Goal: Information Seeking & Learning: Learn about a topic

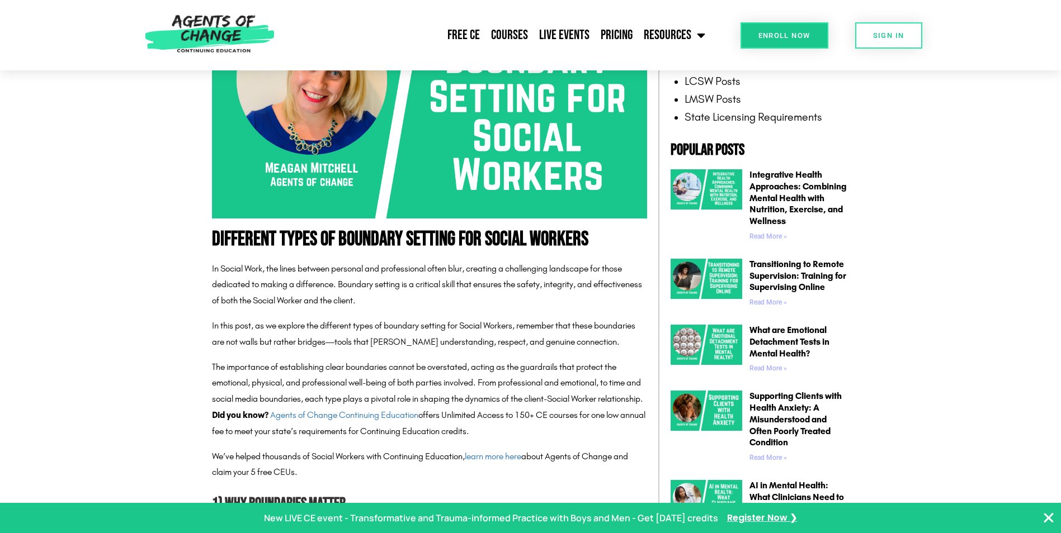
scroll to position [447, 0]
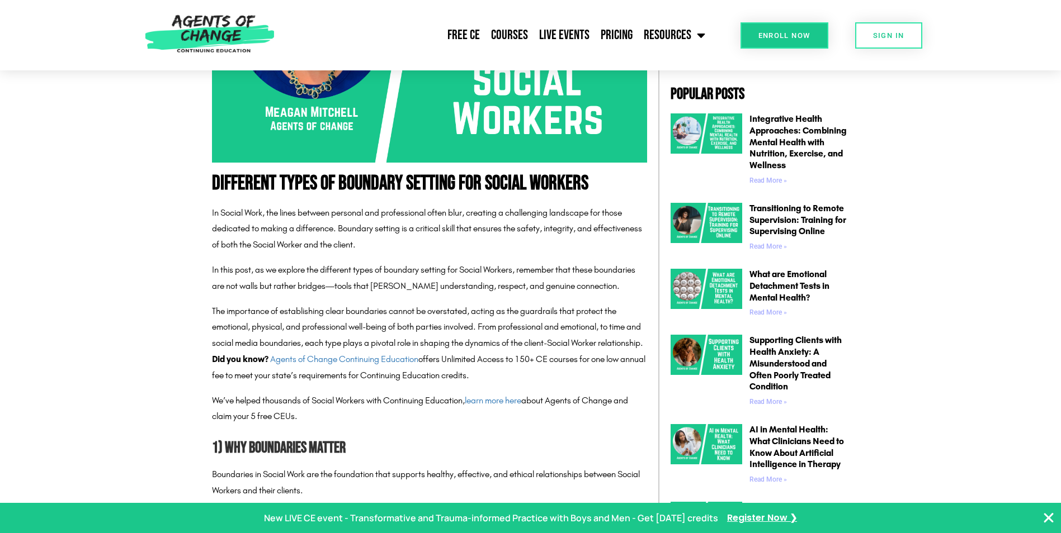
click at [556, 276] on p "In this post, as we explore the different types of boundary setting for Social …" at bounding box center [429, 278] width 435 height 32
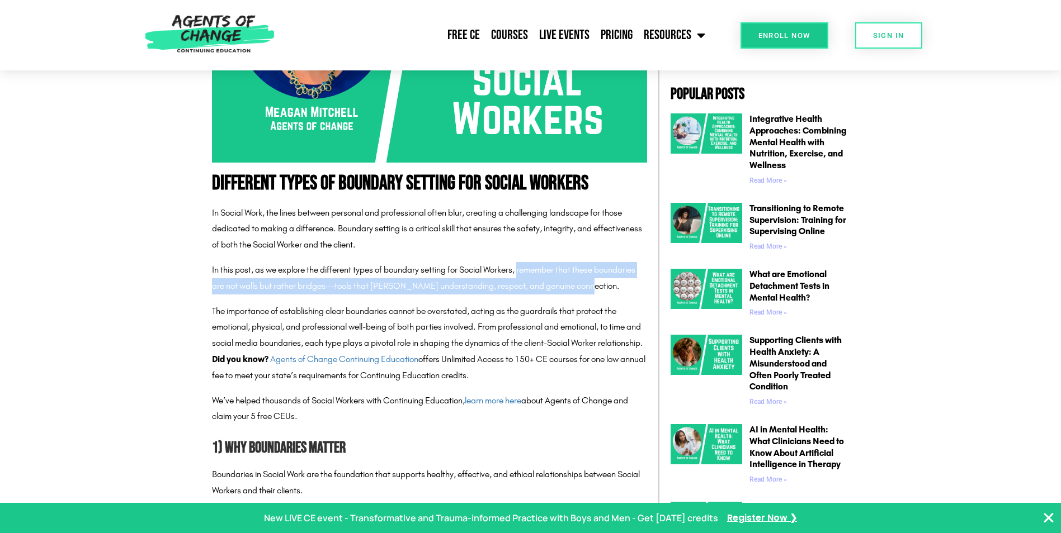
drag, startPoint x: 523, startPoint y: 268, endPoint x: 580, endPoint y: 282, distance: 59.1
click at [580, 282] on p "In this post, as we explore the different types of boundary setting for Social …" at bounding box center [429, 278] width 435 height 32
drag, startPoint x: 580, startPoint y: 282, endPoint x: 547, endPoint y: 269, distance: 35.4
copy p "remember that these boundaries are not walls but rather bridges—tools that [PER…"
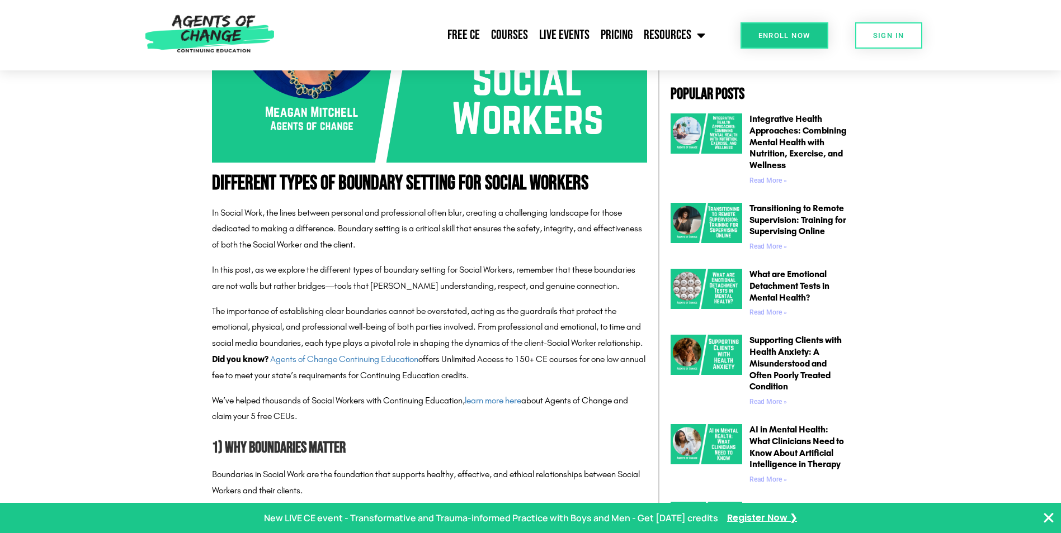
click at [399, 246] on p "In Social Work, the lines between personal and professional often blur, creatin…" at bounding box center [429, 229] width 435 height 48
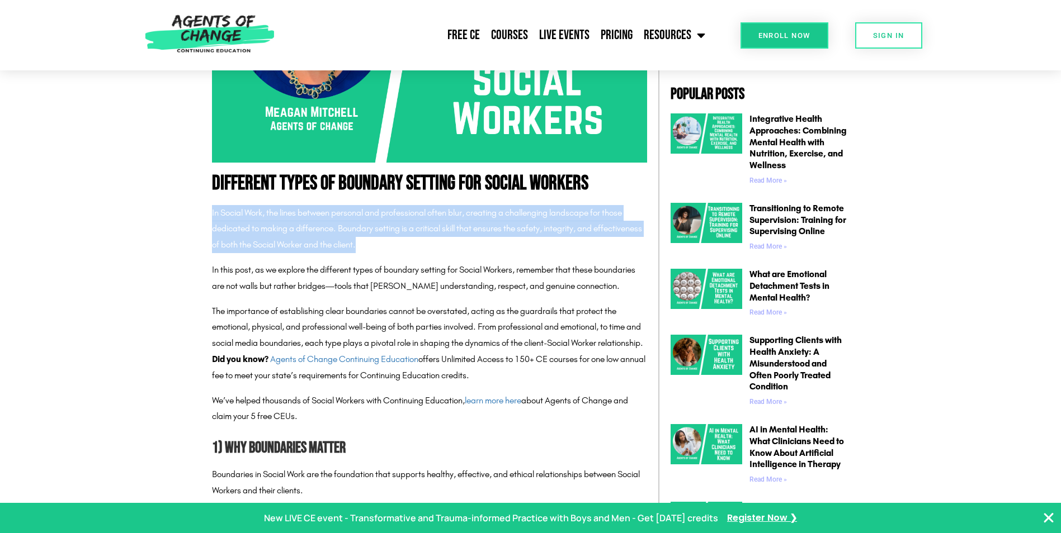
drag, startPoint x: 209, startPoint y: 211, endPoint x: 420, endPoint y: 244, distance: 213.9
copy p "In Social Work, the lines between personal and professional often blur, creatin…"
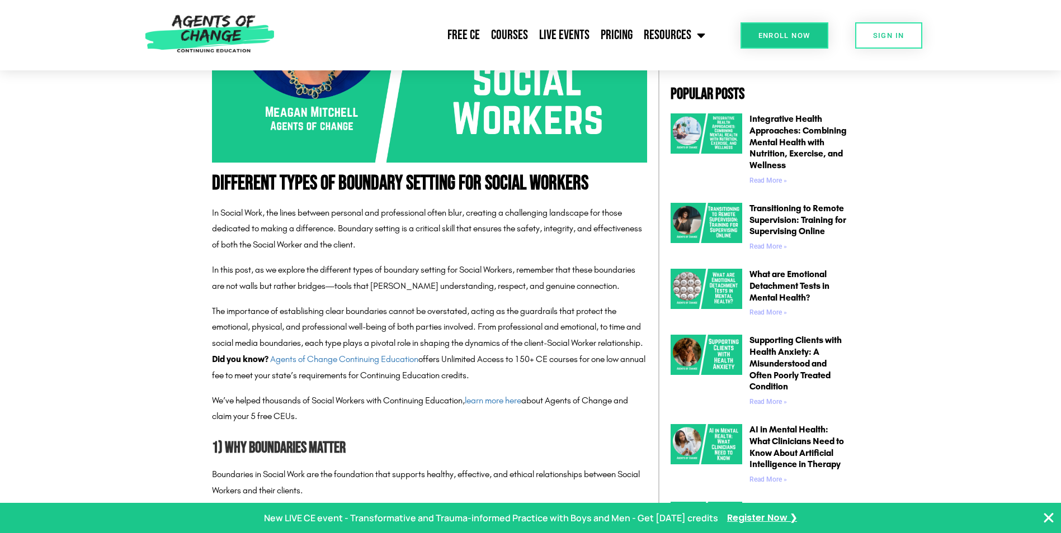
drag, startPoint x: 281, startPoint y: 308, endPoint x: 289, endPoint y: 311, distance: 8.3
click at [281, 308] on p "The importance of establishing clear boundaries cannot be overstated, acting as…" at bounding box center [429, 328] width 435 height 48
drag, startPoint x: 476, startPoint y: 310, endPoint x: 204, endPoint y: 306, distance: 271.8
drag, startPoint x: 272, startPoint y: 324, endPoint x: 302, endPoint y: 311, distance: 32.8
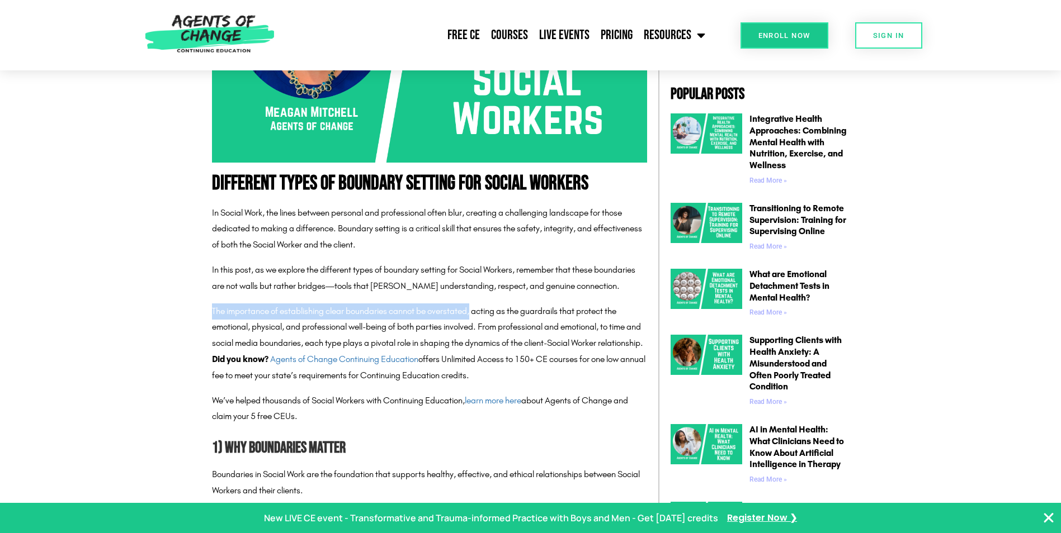
copy p "The importance of establishing clear boundaries cannot be overstated,"
click at [511, 316] on p "The importance of establishing clear boundaries cannot be overstated, acting as…" at bounding box center [429, 328] width 435 height 48
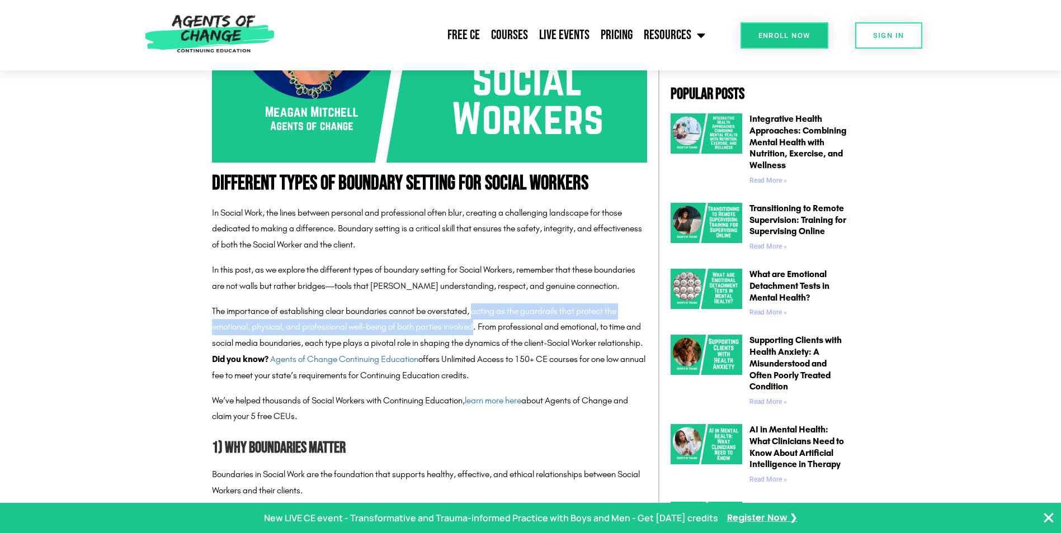
drag, startPoint x: 477, startPoint y: 310, endPoint x: 479, endPoint y: 324, distance: 14.1
click at [479, 324] on p "The importance of establishing clear boundaries cannot be overstated, acting as…" at bounding box center [429, 328] width 435 height 48
drag, startPoint x: 479, startPoint y: 324, endPoint x: 442, endPoint y: 329, distance: 37.3
copy p "acting as the guardrails that protect the emotional, physical, and professional…"
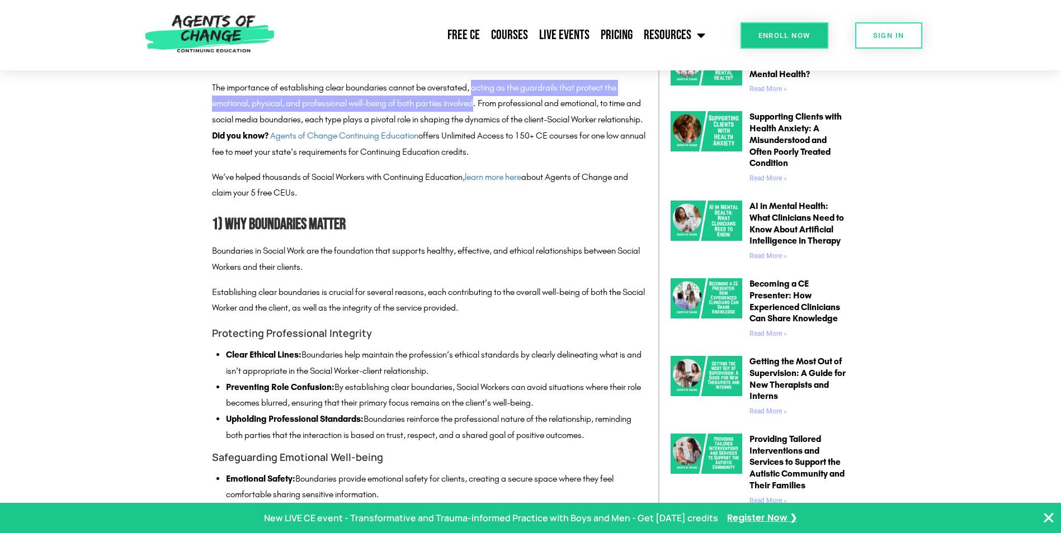
scroll to position [783, 0]
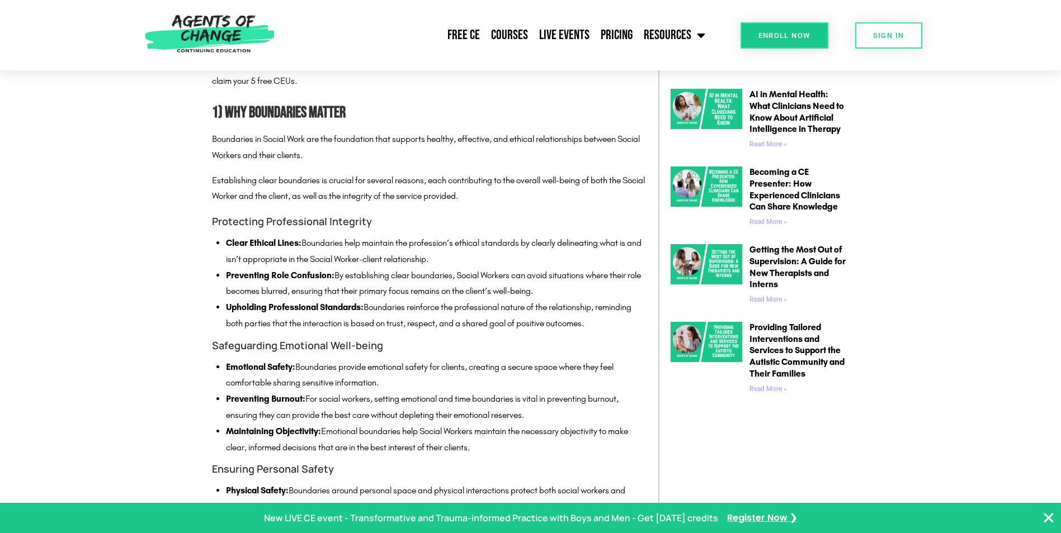
click at [354, 125] on h2 "1) Why Boundaries Matter" at bounding box center [429, 113] width 435 height 25
click at [375, 230] on h4 "Protecting Professional Integrity" at bounding box center [429, 222] width 435 height 16
drag, startPoint x: 212, startPoint y: 238, endPoint x: 207, endPoint y: 238, distance: 5.6
drag, startPoint x: 225, startPoint y: 126, endPoint x: 354, endPoint y: 126, distance: 129.7
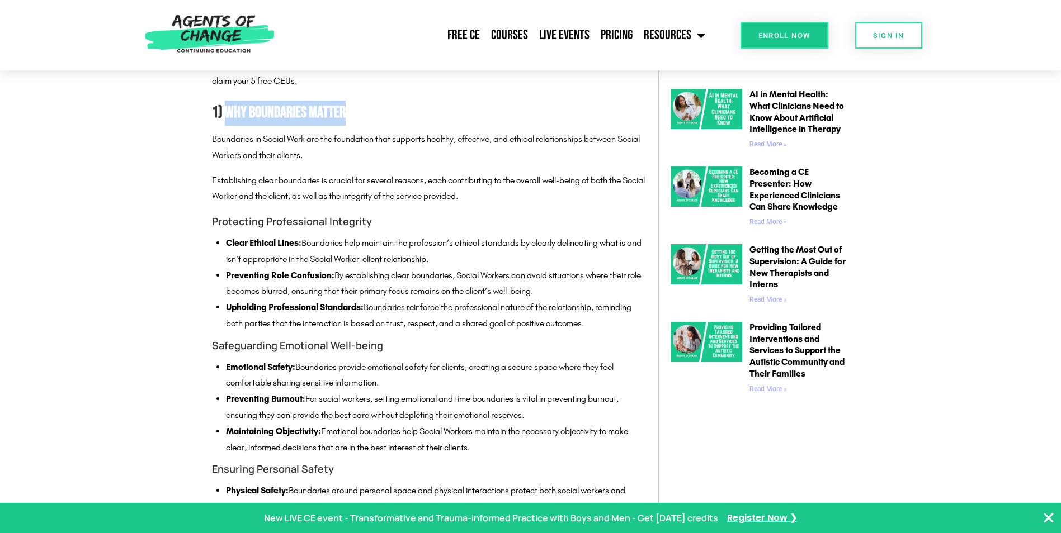
click at [354, 126] on h2 "1) Why Boundaries Matter" at bounding box center [429, 113] width 435 height 25
drag, startPoint x: 354, startPoint y: 126, endPoint x: 299, endPoint y: 123, distance: 56.0
copy h2 "Why Boundaries Matter"
drag, startPoint x: 228, startPoint y: 257, endPoint x: 592, endPoint y: 331, distance: 371.5
click at [592, 331] on ul "Clear Ethical Lines: Boundaries help maintain the profession’s ethical standard…" at bounding box center [436, 283] width 421 height 97
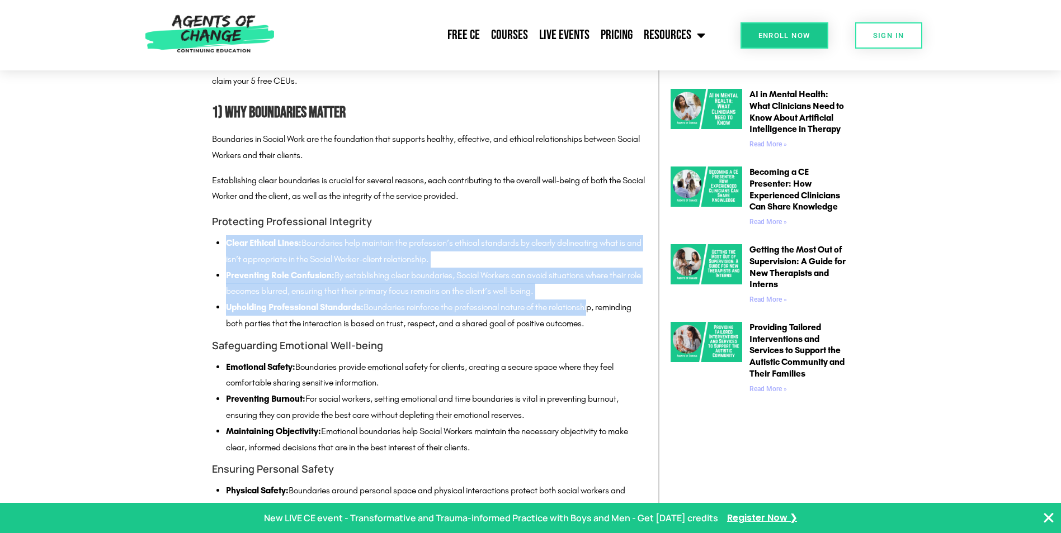
click at [444, 325] on li "Upholding Professional Standards: Boundaries reinforce the professional nature …" at bounding box center [436, 316] width 421 height 32
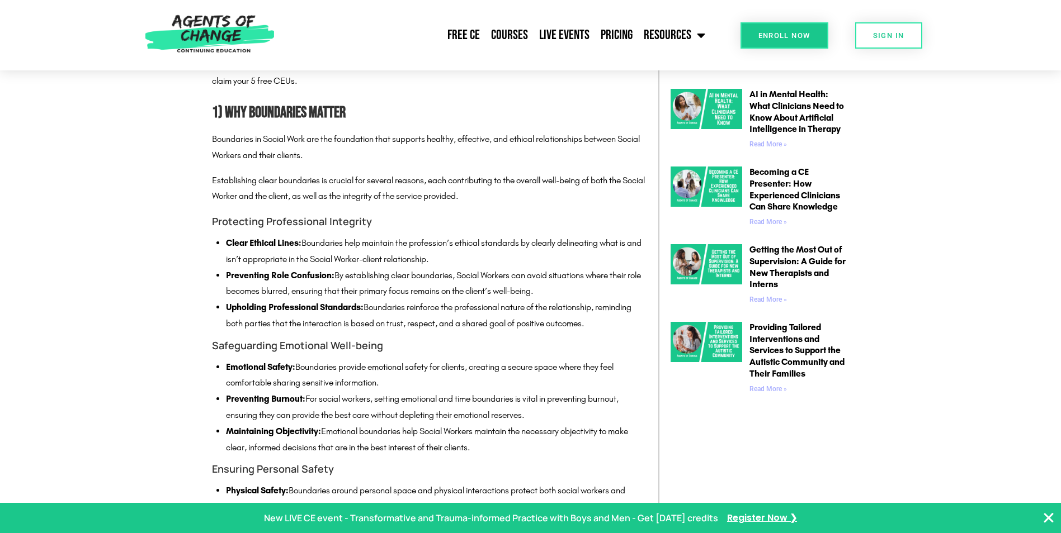
drag, startPoint x: 612, startPoint y: 345, endPoint x: 618, endPoint y: 347, distance: 6.5
click at [618, 332] on li "Upholding Professional Standards: Boundaries reinforce the professional nature …" at bounding box center [436, 316] width 421 height 32
drag, startPoint x: 606, startPoint y: 341, endPoint x: 226, endPoint y: 261, distance: 387.5
click at [226, 261] on ul "Clear Ethical Lines: Boundaries help maintain the profession’s ethical standard…" at bounding box center [436, 283] width 421 height 97
drag, startPoint x: 226, startPoint y: 261, endPoint x: 327, endPoint y: 294, distance: 105.4
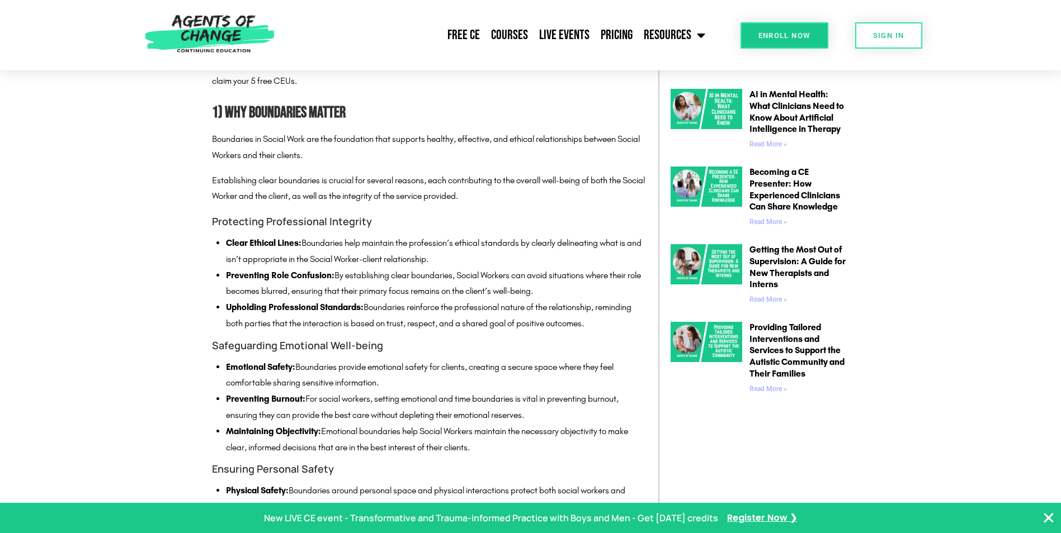
copy ul "Clear Ethical Lines: Boundaries help maintain the profession’s ethical standard…"
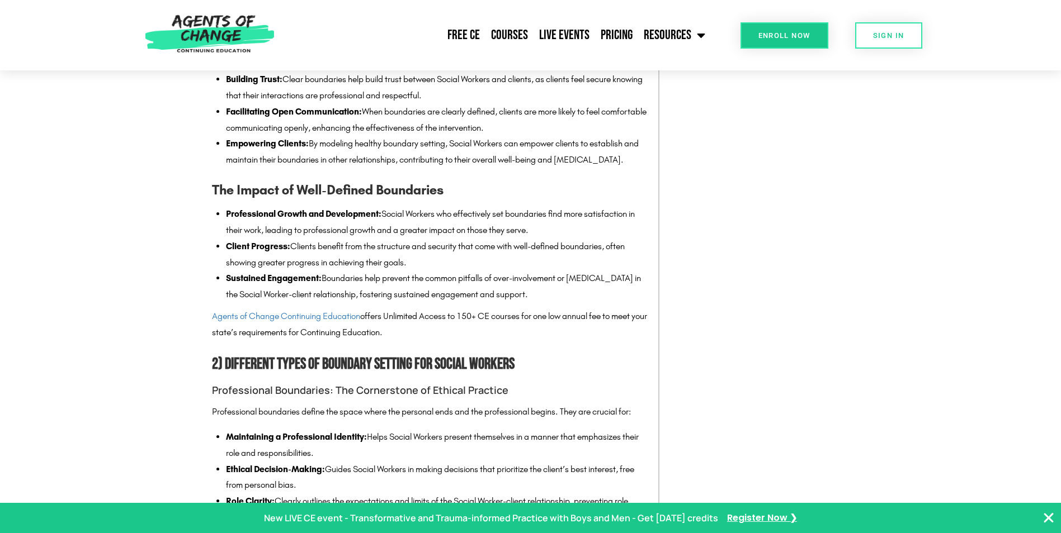
scroll to position [1398, 0]
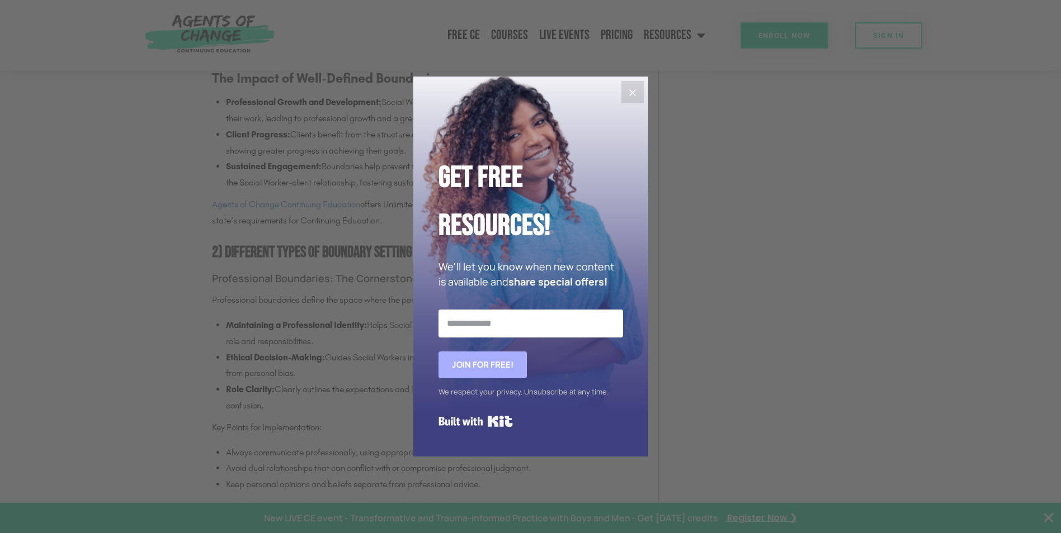
click at [638, 92] on icon "Close" at bounding box center [632, 92] width 13 height 13
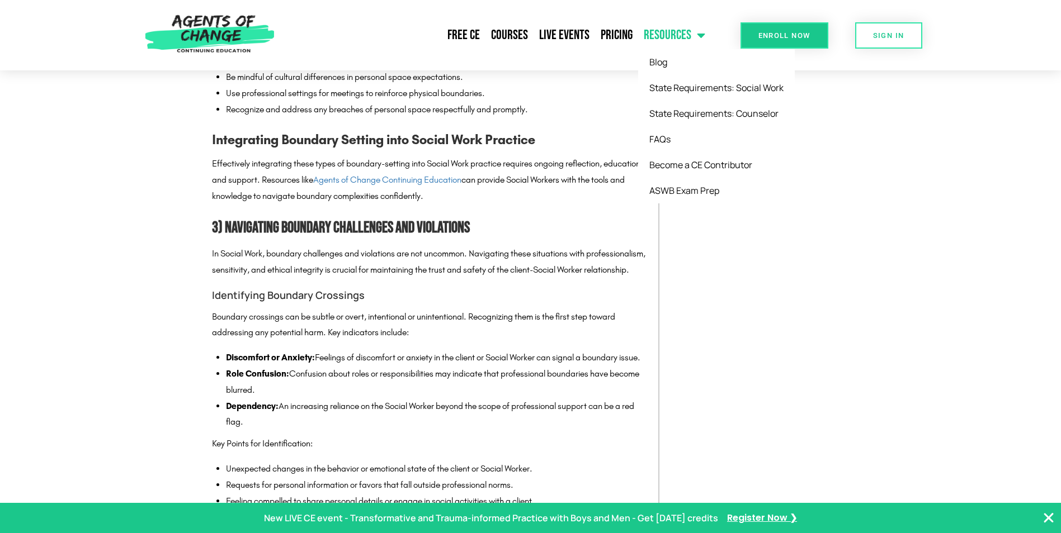
scroll to position [2404, 0]
